Goal: Task Accomplishment & Management: Manage account settings

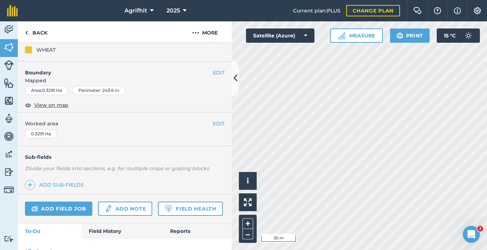
scroll to position [126, 0]
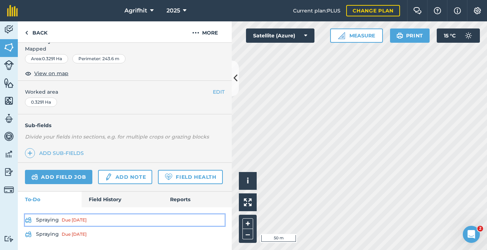
click at [82, 221] on div "Due [DATE]" at bounding box center [74, 221] width 25 height 6
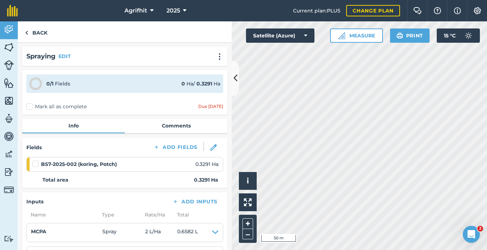
click at [35, 161] on label at bounding box center [36, 161] width 9 height 0
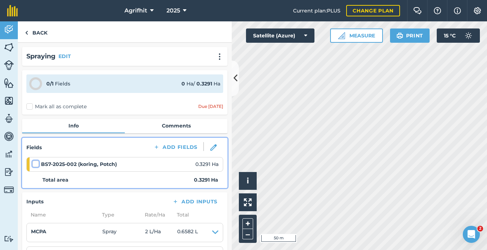
click at [35, 165] on input "checkbox" at bounding box center [34, 163] width 5 height 5
checkbox input "false"
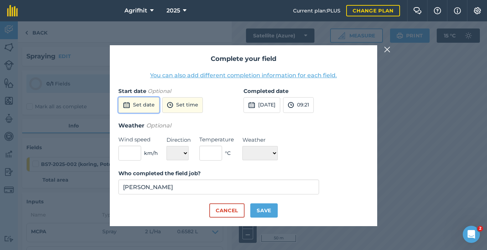
click at [147, 109] on button "Set date" at bounding box center [138, 105] width 41 height 16
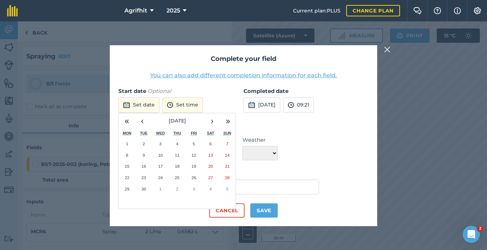
click at [162, 167] on abbr "17" at bounding box center [160, 166] width 5 height 5
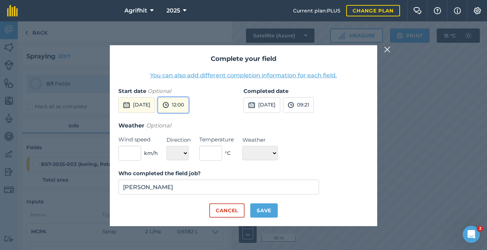
click at [189, 109] on button "12:00" at bounding box center [173, 105] width 31 height 16
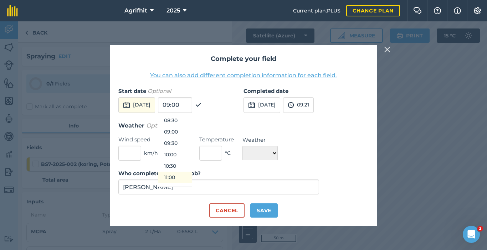
scroll to position [168, 0]
click at [188, 120] on button "07:30" at bounding box center [175, 121] width 34 height 11
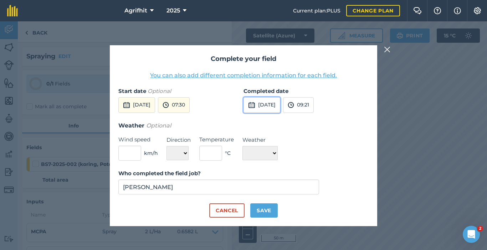
click at [272, 107] on button "[DATE]" at bounding box center [262, 105] width 37 height 16
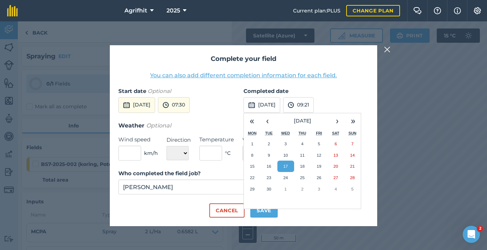
click at [288, 166] on abbr "17" at bounding box center [286, 166] width 5 height 5
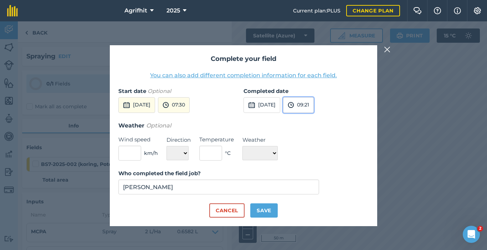
click at [314, 106] on button "09:21" at bounding box center [298, 105] width 31 height 16
click at [314, 119] on button "08:00" at bounding box center [301, 118] width 34 height 11
click at [135, 157] on input "text" at bounding box center [129, 153] width 23 height 15
type input "0"
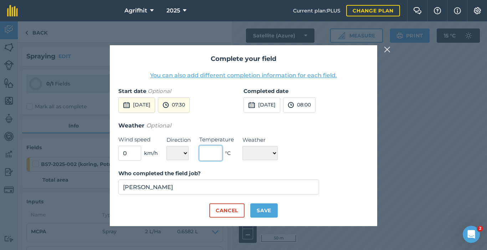
click at [211, 156] on input "text" at bounding box center [210, 153] width 23 height 15
type input "0"
type input "10"
click at [275, 154] on select "☀️ Sunny 🌧 Rainy ⛅️ Cloudy 🌨 Snow ❄️ Icy" at bounding box center [260, 153] width 35 height 14
select select "Sunny"
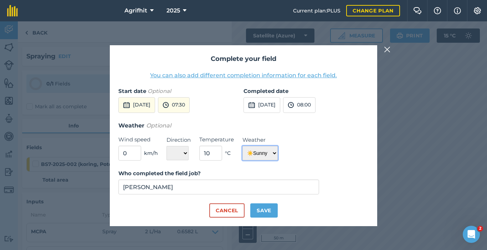
click at [243, 146] on select "☀️ Sunny 🌧 Rainy ⛅️ Cloudy 🌨 Snow ❄️ Icy" at bounding box center [260, 153] width 35 height 14
click at [267, 213] on button "Save" at bounding box center [263, 211] width 27 height 14
checkbox input "true"
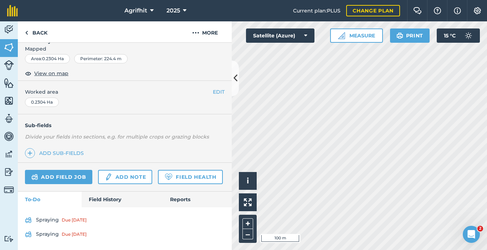
scroll to position [126, 0]
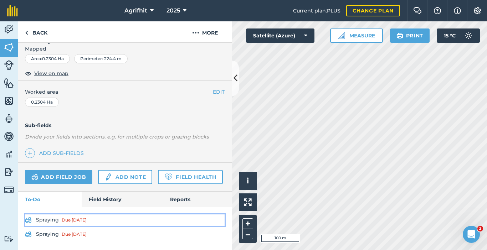
click at [87, 218] on div "Due [DATE]" at bounding box center [74, 221] width 25 height 6
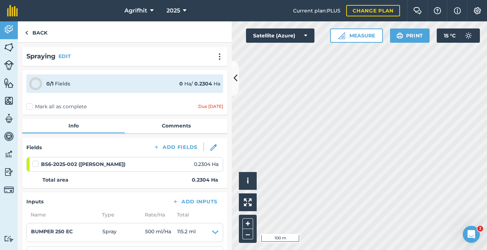
click at [35, 161] on label at bounding box center [36, 161] width 9 height 0
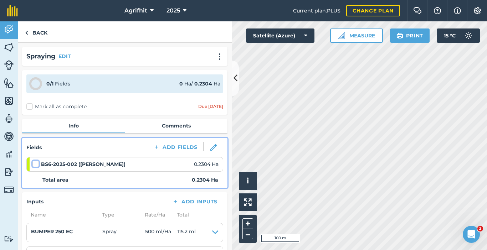
click at [35, 164] on input "checkbox" at bounding box center [34, 163] width 5 height 5
checkbox input "false"
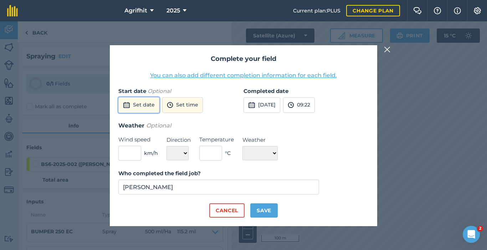
click at [145, 98] on button "Set date" at bounding box center [138, 105] width 41 height 16
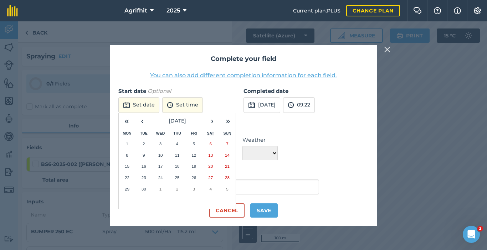
click at [162, 166] on abbr "17" at bounding box center [160, 166] width 5 height 5
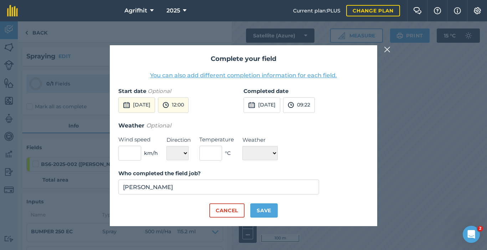
click at [183, 113] on div "Start date Optional [DATE] 12:00" at bounding box center [180, 104] width 125 height 34
click at [189, 105] on button "12:00" at bounding box center [173, 105] width 31 height 16
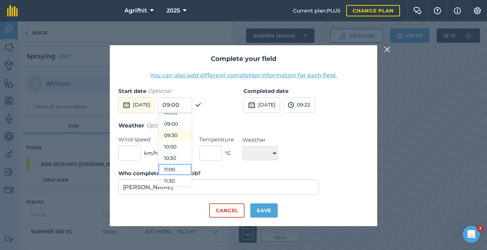
click at [191, 135] on ul "00:00 00:30 01:00 01:30 02:00 02:30 03:00 03:30 04:00 04:30 05:00 05:30 06:00 0…" at bounding box center [175, 150] width 34 height 74
drag, startPoint x: 191, startPoint y: 135, endPoint x: 197, endPoint y: 172, distance: 37.2
click at [192, 168] on button "09:30" at bounding box center [175, 167] width 34 height 11
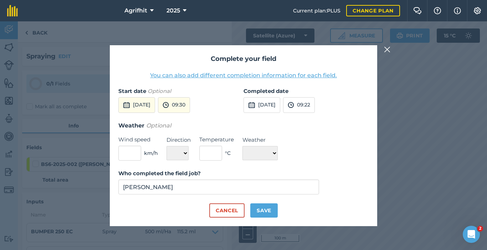
drag, startPoint x: 192, startPoint y: 165, endPoint x: 191, endPoint y: 158, distance: 7.2
click at [192, 165] on form "Start date Optional [DATE] 09:30 Completed date [DATE] 09:22 Weather Optional W…" at bounding box center [243, 152] width 250 height 131
drag, startPoint x: 191, startPoint y: 158, endPoint x: 188, endPoint y: 137, distance: 20.8
click at [191, 153] on form "Start date Optional [DATE] 09:30 Completed date [DATE] 09:22 Weather Optional W…" at bounding box center [243, 152] width 250 height 131
drag, startPoint x: 186, startPoint y: 122, endPoint x: 188, endPoint y: 115, distance: 8.0
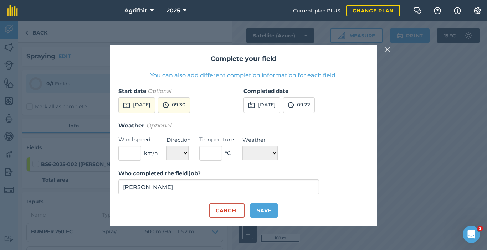
click at [188, 117] on form "Start date Optional [DATE] 09:30 Completed date [DATE] 09:22 Weather Optional W…" at bounding box center [243, 152] width 250 height 131
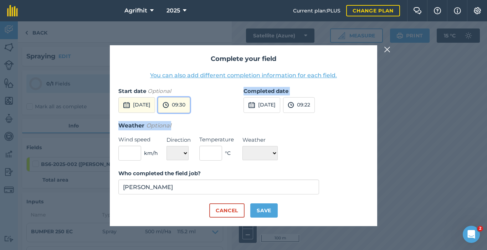
drag, startPoint x: 188, startPoint y: 115, endPoint x: 188, endPoint y: 107, distance: 7.1
click at [188, 107] on button "09:30" at bounding box center [174, 105] width 32 height 16
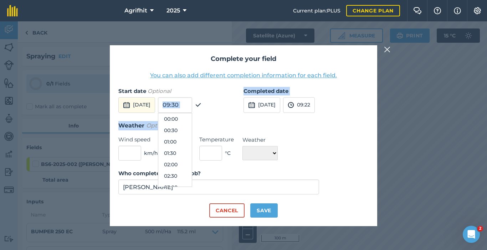
scroll to position [183, 0]
click at [188, 107] on input "09:30" at bounding box center [175, 105] width 34 height 16
click at [189, 144] on button "09:00" at bounding box center [175, 141] width 34 height 11
click at [304, 138] on div "Weather Optional Wind speed km/h Direction N NE E SE S SW W NW Temperature ° C …" at bounding box center [243, 141] width 250 height 40
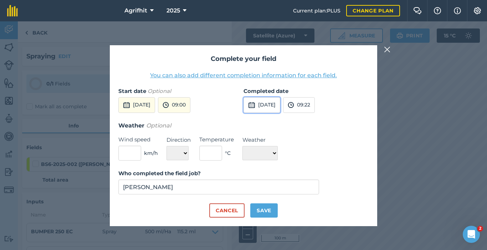
click at [272, 105] on button "[DATE]" at bounding box center [262, 105] width 37 height 16
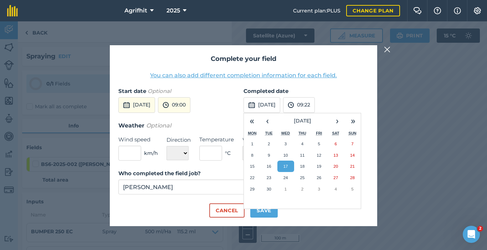
click at [284, 166] on abbr "17" at bounding box center [286, 166] width 5 height 5
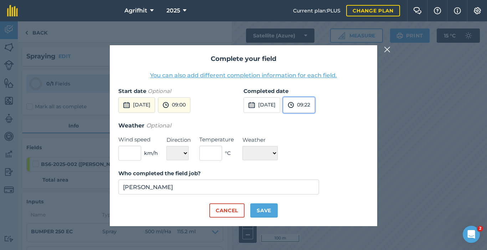
click at [311, 107] on button "09:22" at bounding box center [299, 105] width 32 height 16
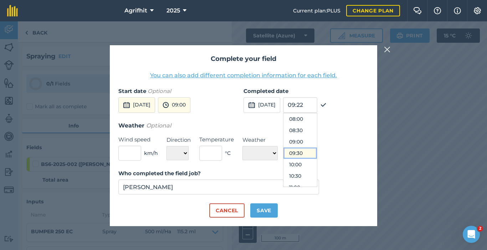
click at [314, 152] on button "09:30" at bounding box center [301, 153] width 34 height 11
click at [132, 156] on input "text" at bounding box center [129, 153] width 23 height 15
click at [132, 155] on input "text" at bounding box center [129, 153] width 23 height 15
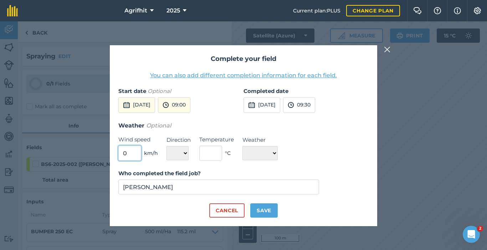
type input "0"
click at [184, 154] on select "N NE E SE S SW W NW" at bounding box center [178, 153] width 22 height 14
click at [182, 153] on select "N NE E SE S SW W NW" at bounding box center [178, 153] width 22 height 14
click at [211, 154] on input "text" at bounding box center [210, 153] width 23 height 15
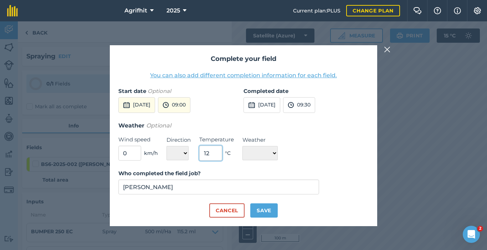
type input "12"
click at [278, 153] on select "☀️ Sunny 🌧 Rainy ⛅️ Cloudy 🌨 Snow ❄️ Icy" at bounding box center [260, 153] width 35 height 14
select select "Sunny"
click at [243, 146] on select "☀️ Sunny 🌧 Rainy ⛅️ Cloudy 🌨 Snow ❄️ Icy" at bounding box center [260, 153] width 35 height 14
click at [260, 211] on button "Save" at bounding box center [263, 211] width 27 height 14
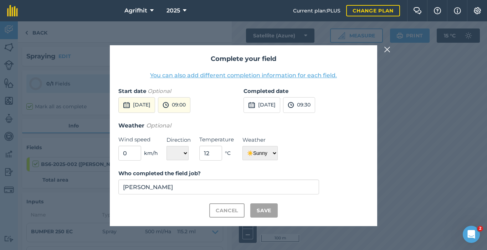
checkbox input "true"
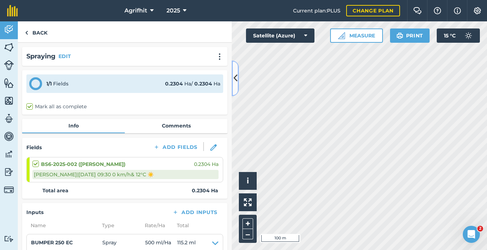
click at [235, 84] on icon at bounding box center [236, 78] width 4 height 12
